Goal: Information Seeking & Learning: Learn about a topic

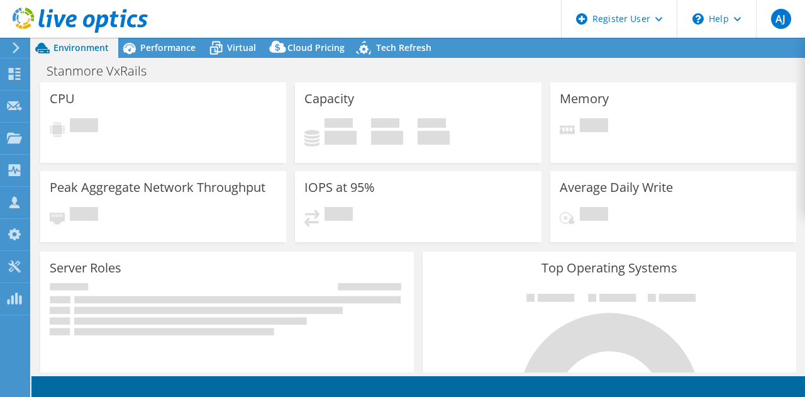
select select "Australia"
select select "USD"
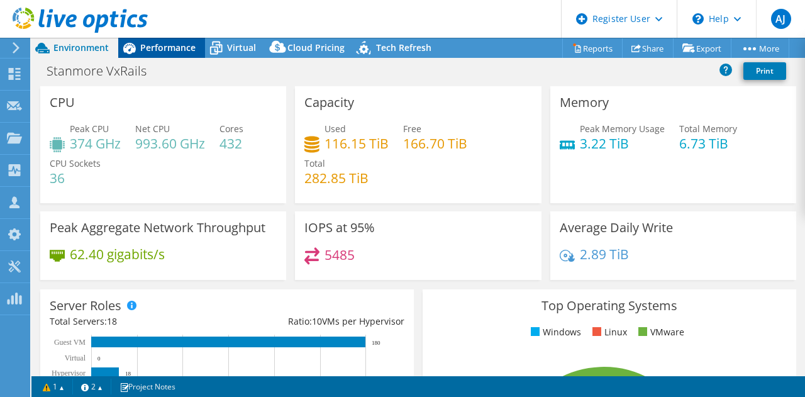
click at [177, 50] on span "Performance" at bounding box center [167, 48] width 55 height 12
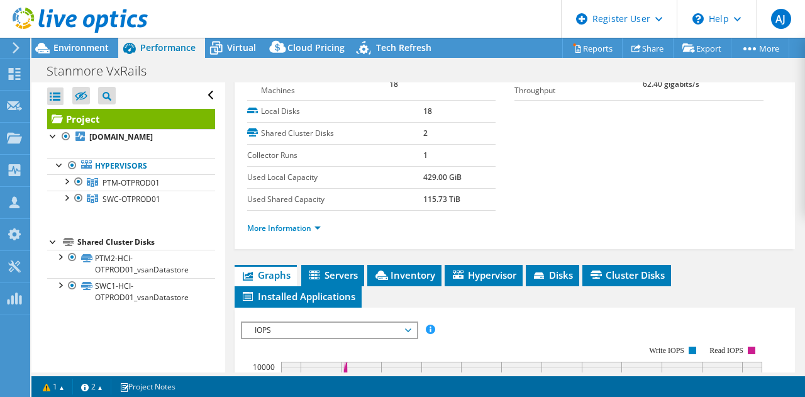
scroll to position [189, 0]
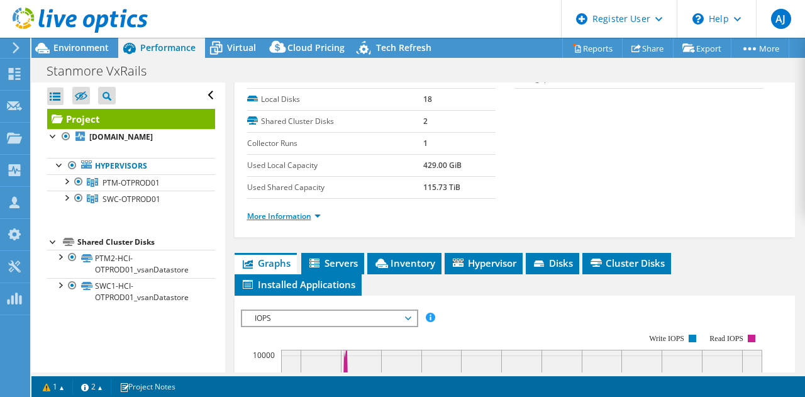
click at [267, 211] on link "More Information" at bounding box center [284, 216] width 74 height 11
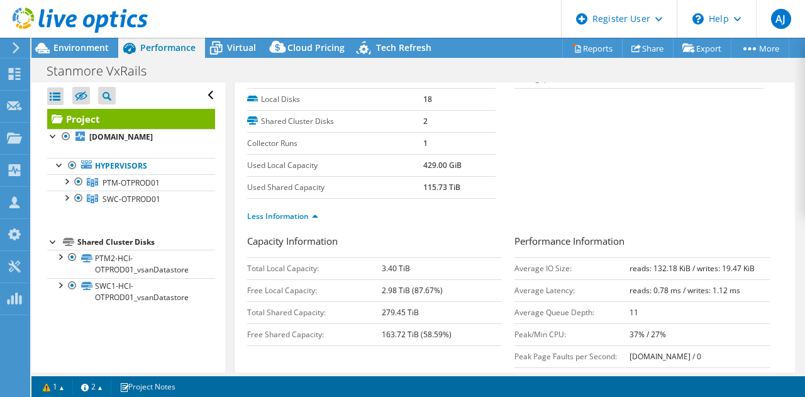
scroll to position [0, 0]
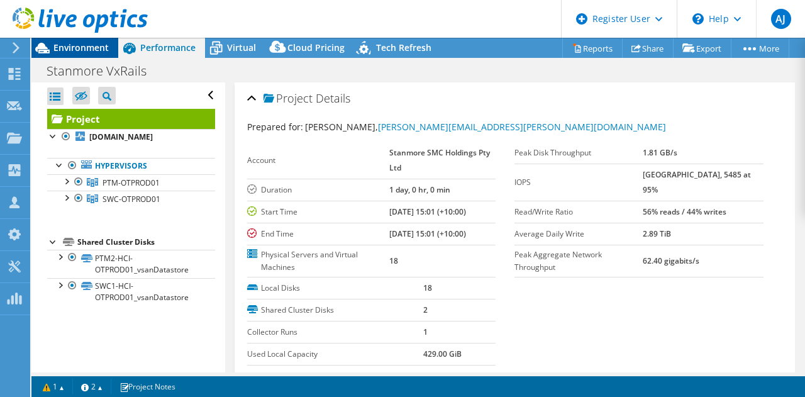
click at [78, 43] on span "Environment" at bounding box center [80, 48] width 55 height 12
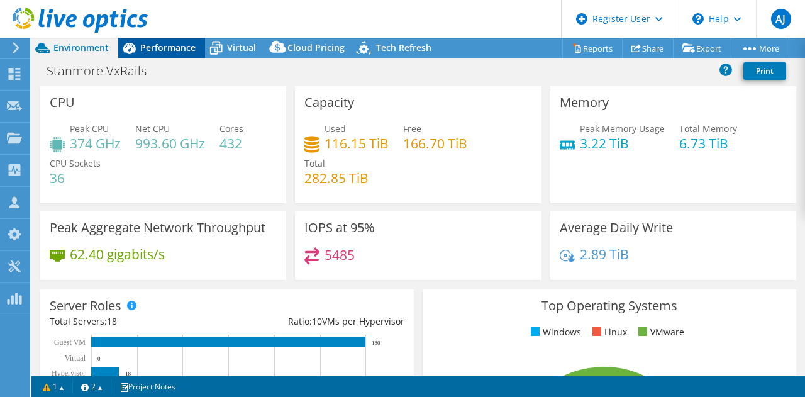
click at [170, 47] on span "Performance" at bounding box center [167, 48] width 55 height 12
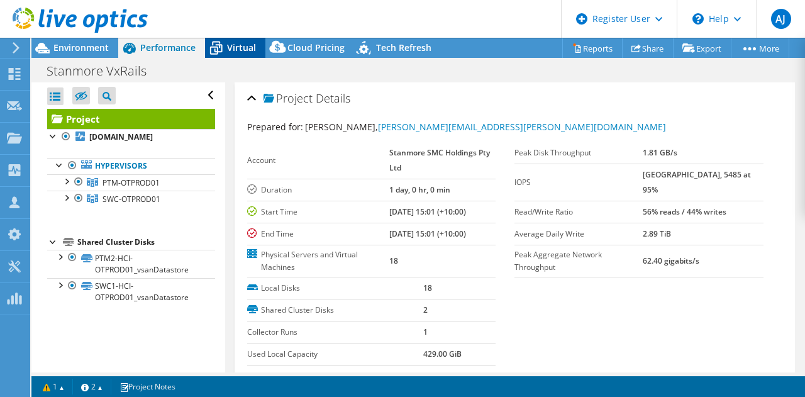
click at [222, 47] on icon at bounding box center [216, 48] width 22 height 22
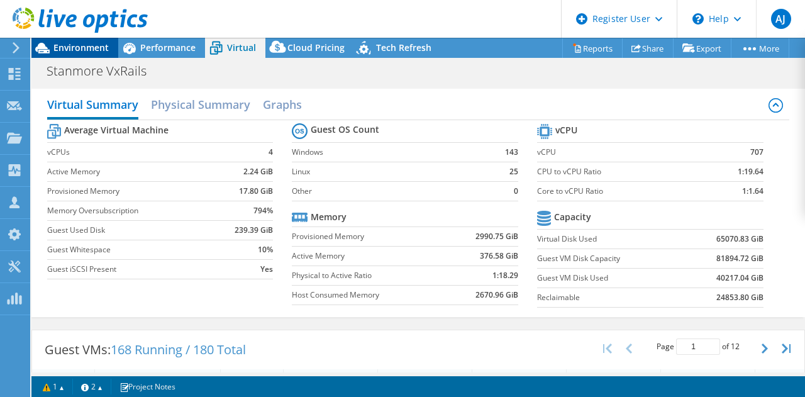
click at [88, 48] on span "Environment" at bounding box center [80, 48] width 55 height 12
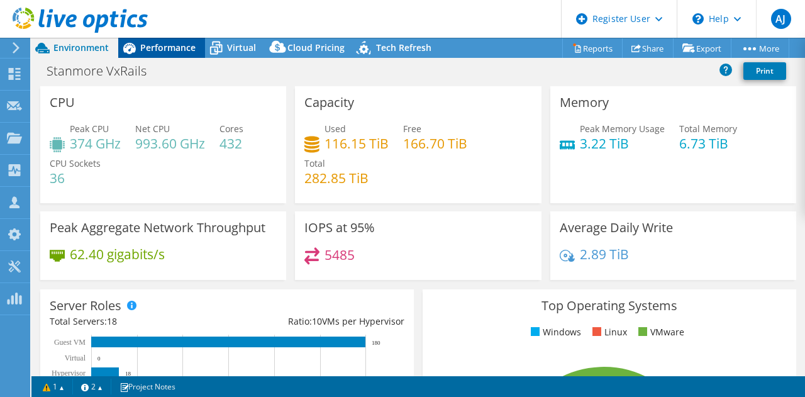
click at [170, 53] on span "Performance" at bounding box center [167, 48] width 55 height 12
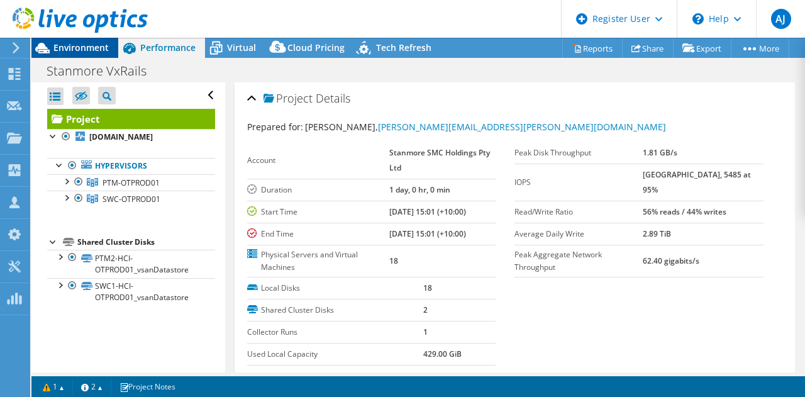
click at [84, 52] on span "Environment" at bounding box center [80, 48] width 55 height 12
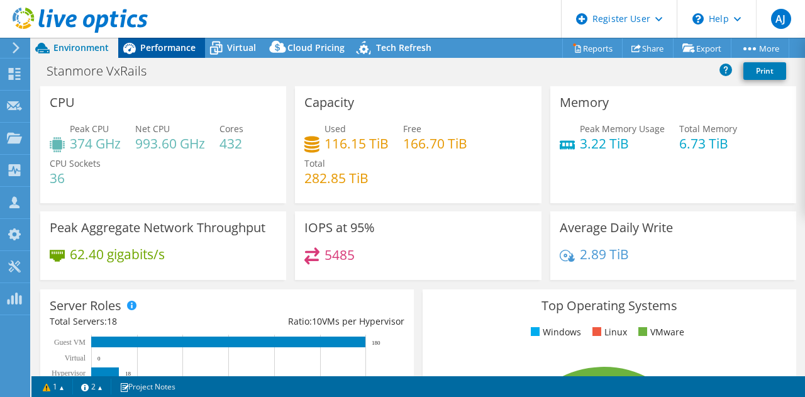
click at [152, 40] on div "Performance" at bounding box center [161, 48] width 87 height 20
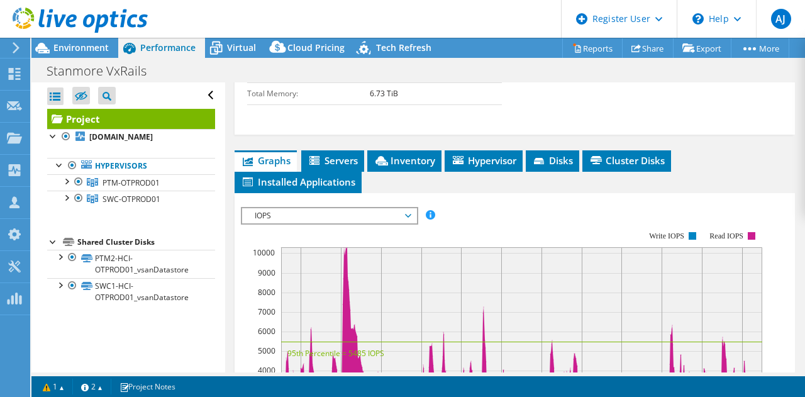
scroll to position [629, 0]
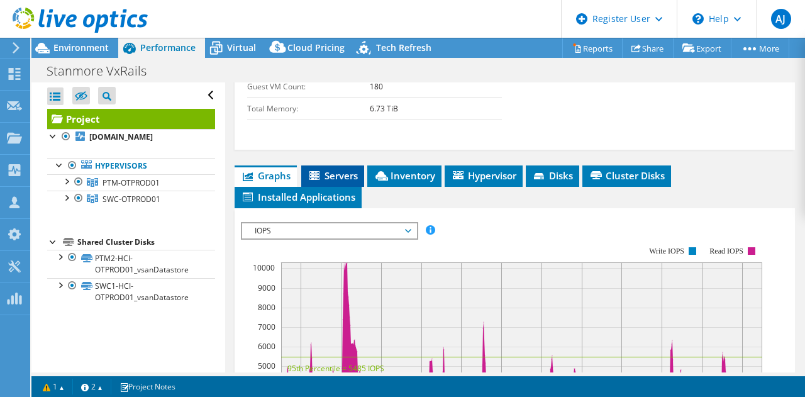
click at [325, 169] on span "Servers" at bounding box center [333, 175] width 50 height 13
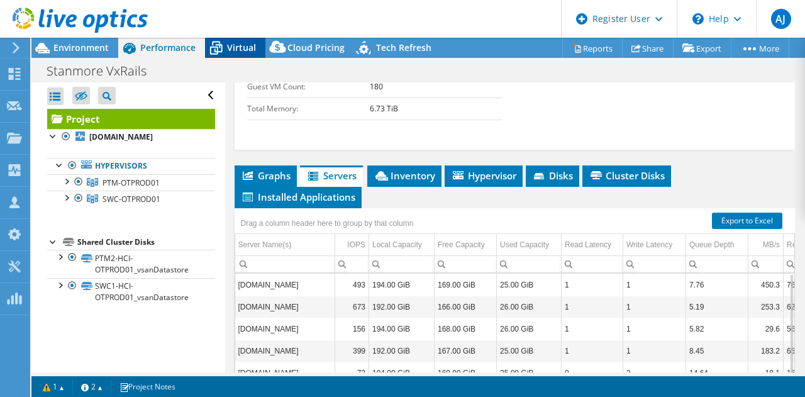
click at [250, 46] on span "Virtual" at bounding box center [241, 48] width 29 height 12
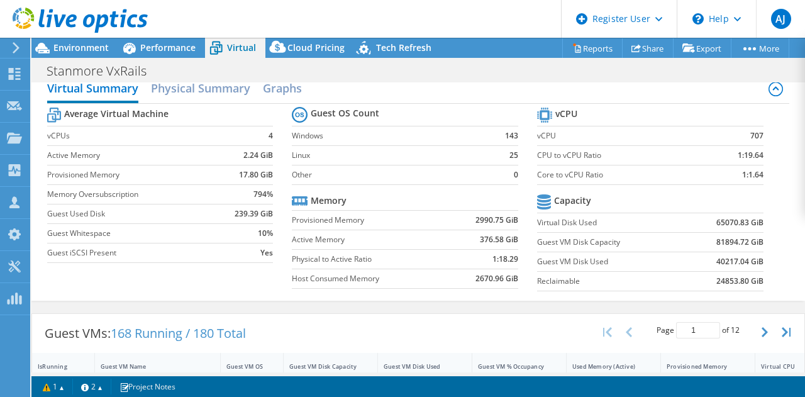
scroll to position [0, 0]
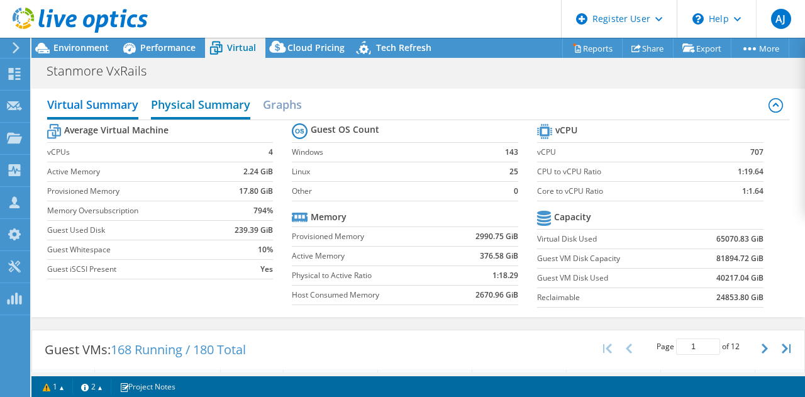
click at [223, 102] on h2 "Physical Summary" at bounding box center [200, 106] width 99 height 28
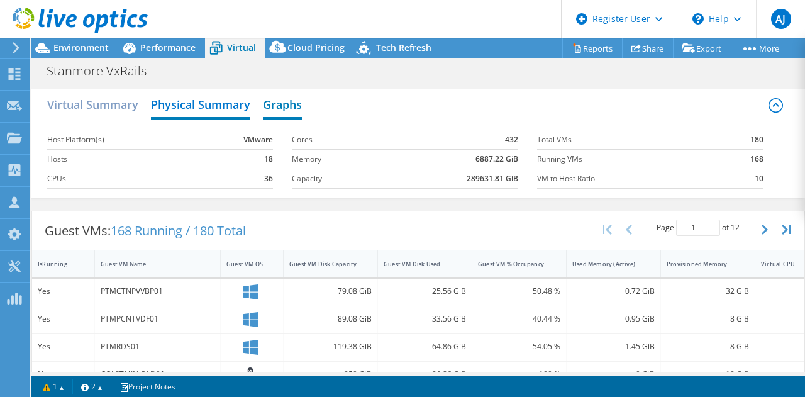
click at [279, 111] on h2 "Graphs" at bounding box center [282, 106] width 39 height 28
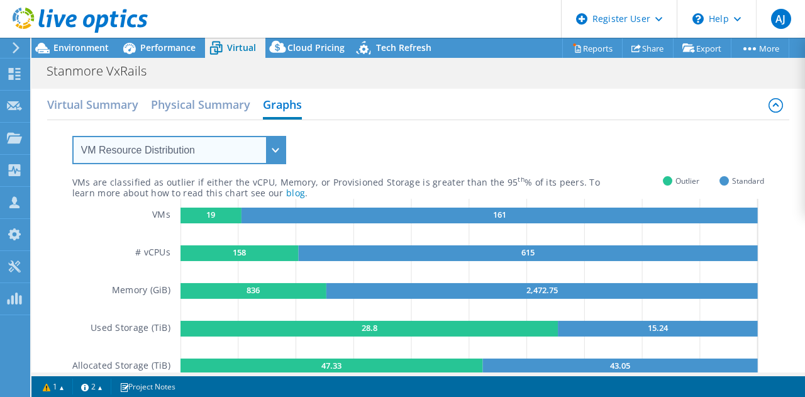
click at [269, 149] on select "VM Resource Distribution Provisioning Contrast Over Provisioning" at bounding box center [179, 150] width 214 height 28
select select "Over Provisioning"
click at [72, 136] on select "VM Resource Distribution Provisioning Contrast Over Provisioning" at bounding box center [179, 150] width 214 height 28
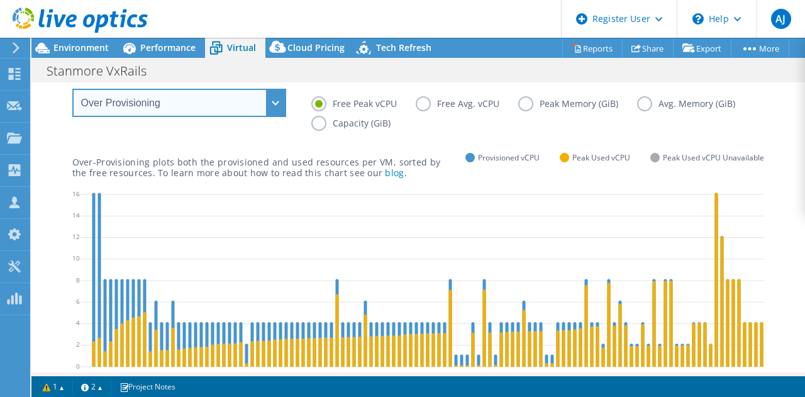
scroll to position [63, 0]
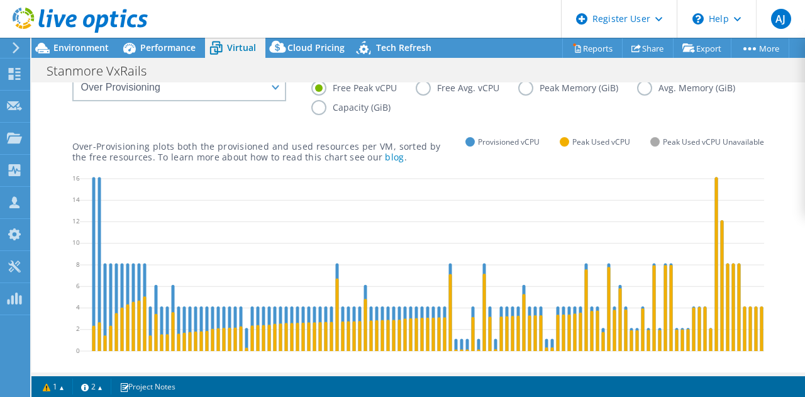
click at [525, 87] on label "Peak Memory (GiB)" at bounding box center [577, 88] width 119 height 15
click at [0, 0] on input "Peak Memory (GiB)" at bounding box center [0, 0] width 0 height 0
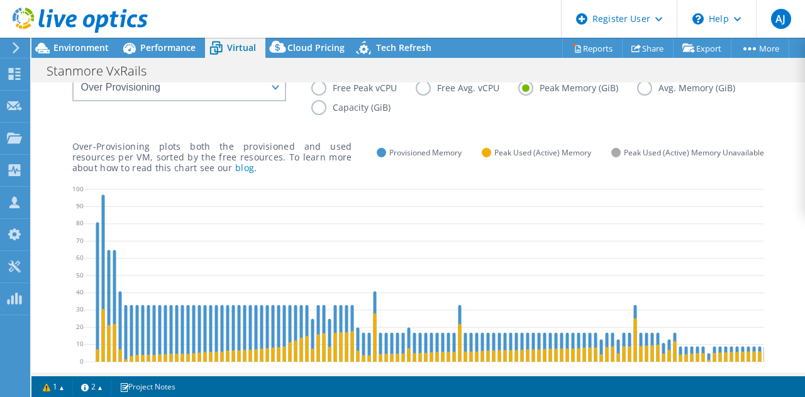
click at [368, 103] on label "Capacity (GiB)" at bounding box center [360, 107] width 98 height 15
click at [0, 0] on input "Capacity (GiB)" at bounding box center [0, 0] width 0 height 0
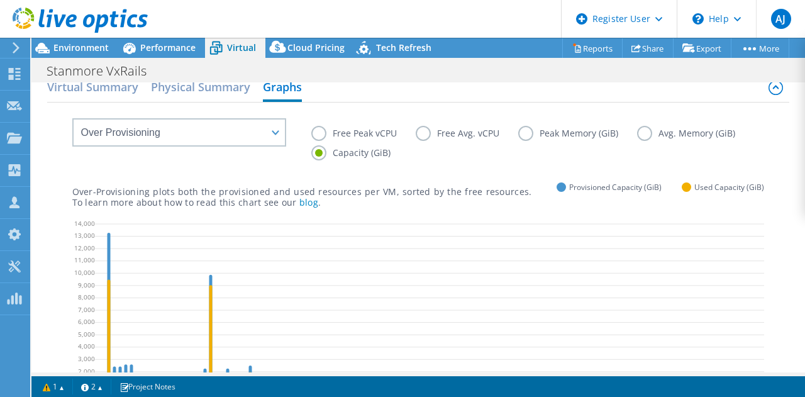
scroll to position [0, 0]
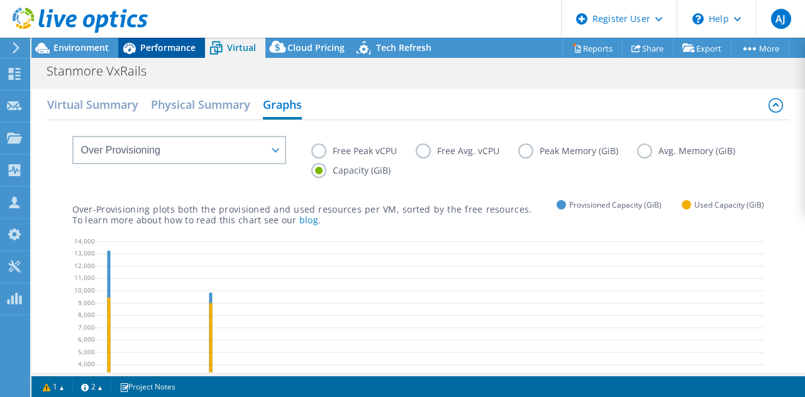
click at [157, 42] on span "Performance" at bounding box center [167, 48] width 55 height 12
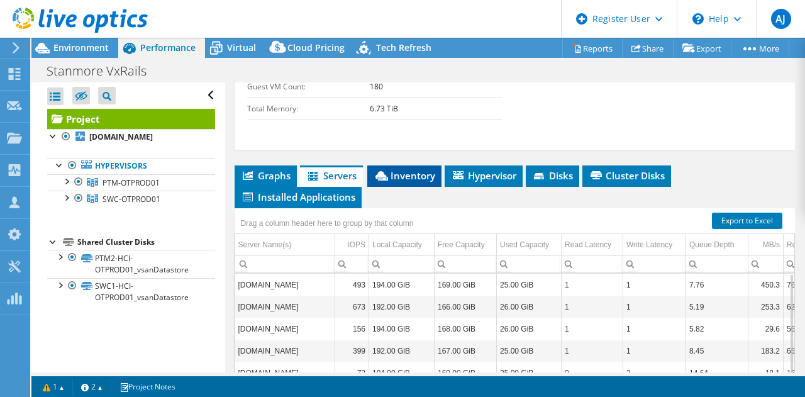
click at [393, 169] on span "Inventory" at bounding box center [405, 175] width 62 height 13
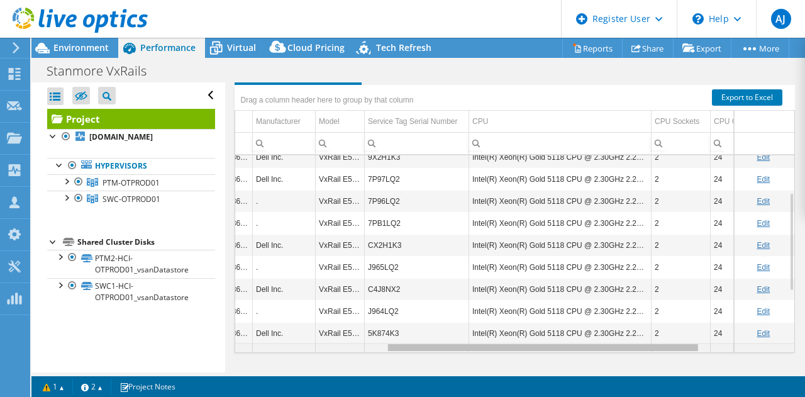
scroll to position [75, 295]
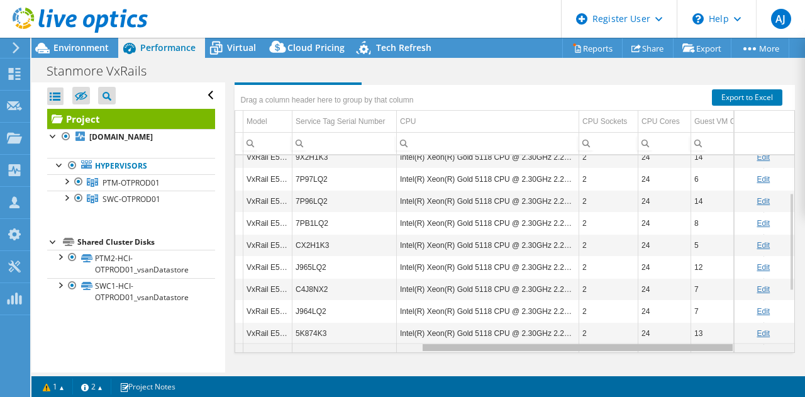
drag, startPoint x: 489, startPoint y: 340, endPoint x: 681, endPoint y: 340, distance: 191.8
click at [681, 340] on body "AJ Dell User [PERSON_NAME][EMAIL_ADDRESS][DOMAIN_NAME] Dell My Profile Log Out …" at bounding box center [402, 198] width 805 height 397
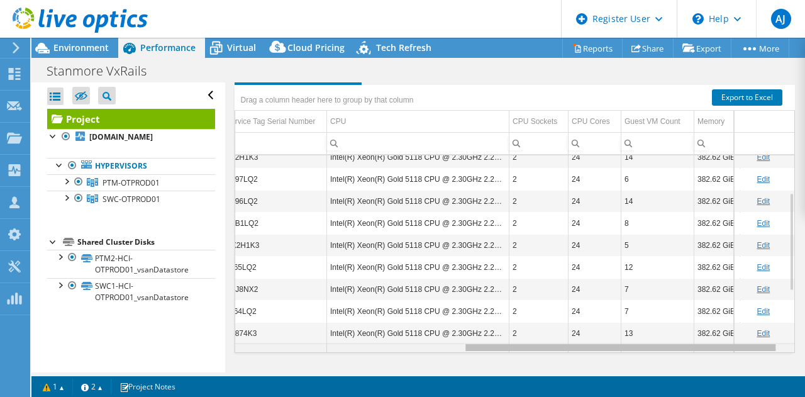
drag, startPoint x: 681, startPoint y: 340, endPoint x: 725, endPoint y: 340, distance: 43.4
click at [725, 340] on body "AJ Dell User [PERSON_NAME][EMAIL_ADDRESS][DOMAIN_NAME] Dell My Profile Log Out …" at bounding box center [402, 198] width 805 height 397
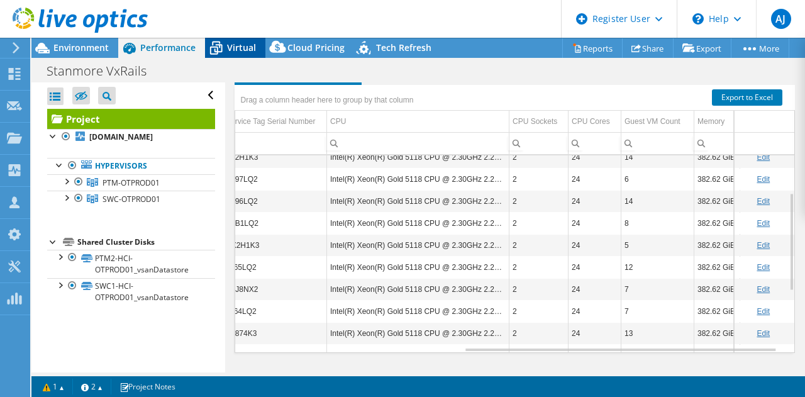
click at [231, 41] on div "Virtual" at bounding box center [235, 48] width 60 height 20
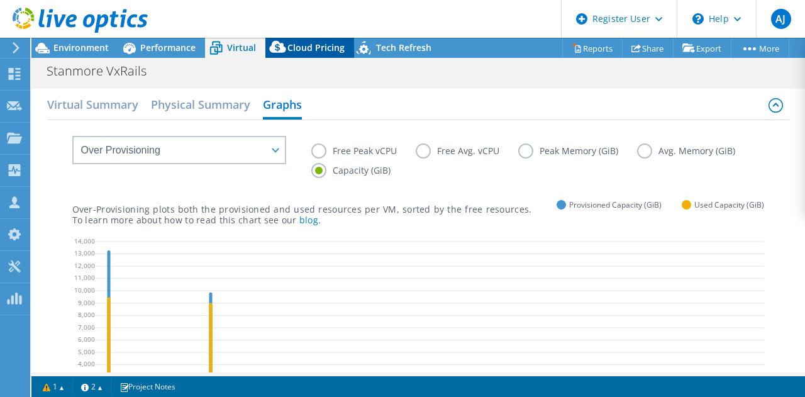
click at [289, 46] on icon at bounding box center [277, 49] width 25 height 25
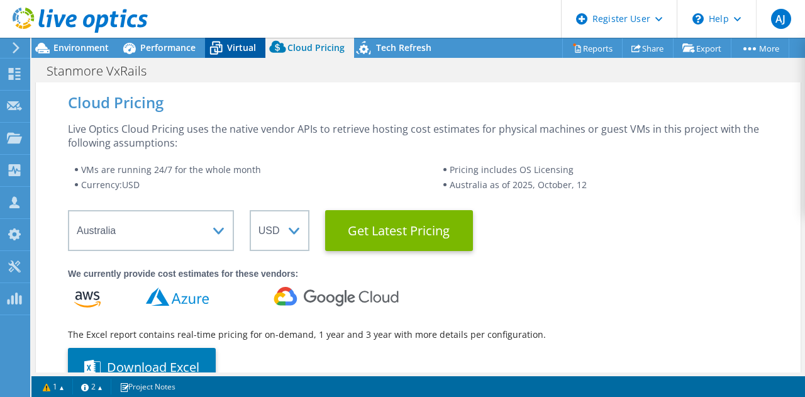
click at [227, 50] on span "Virtual" at bounding box center [241, 48] width 29 height 12
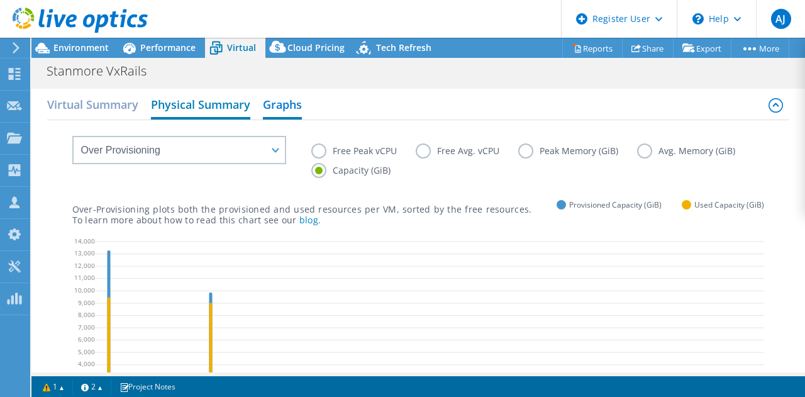
click at [213, 113] on h2 "Physical Summary" at bounding box center [200, 106] width 99 height 28
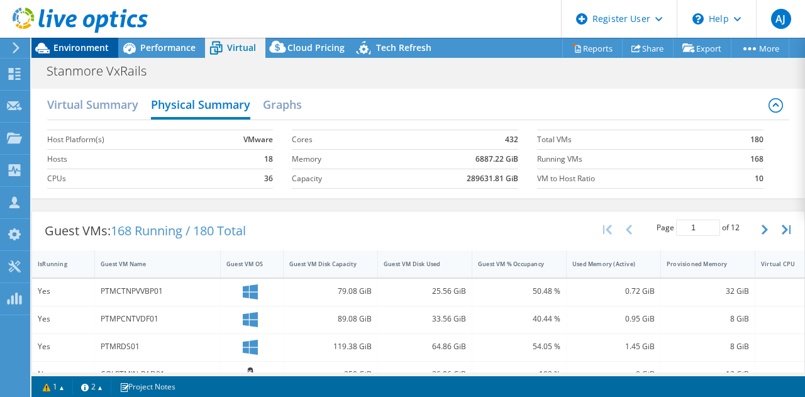
click at [58, 49] on span "Environment" at bounding box center [80, 48] width 55 height 12
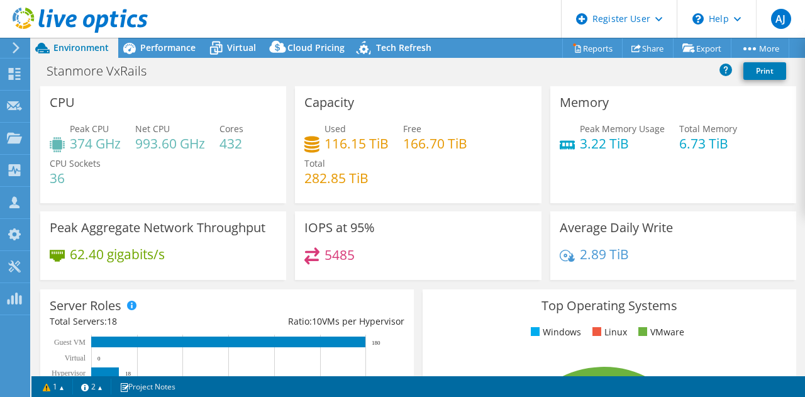
click at [373, 175] on div "Used 116.15 TiB Free 166.70 TiB Total 282.85 TiB" at bounding box center [417, 159] width 227 height 75
